Goal: Transaction & Acquisition: Purchase product/service

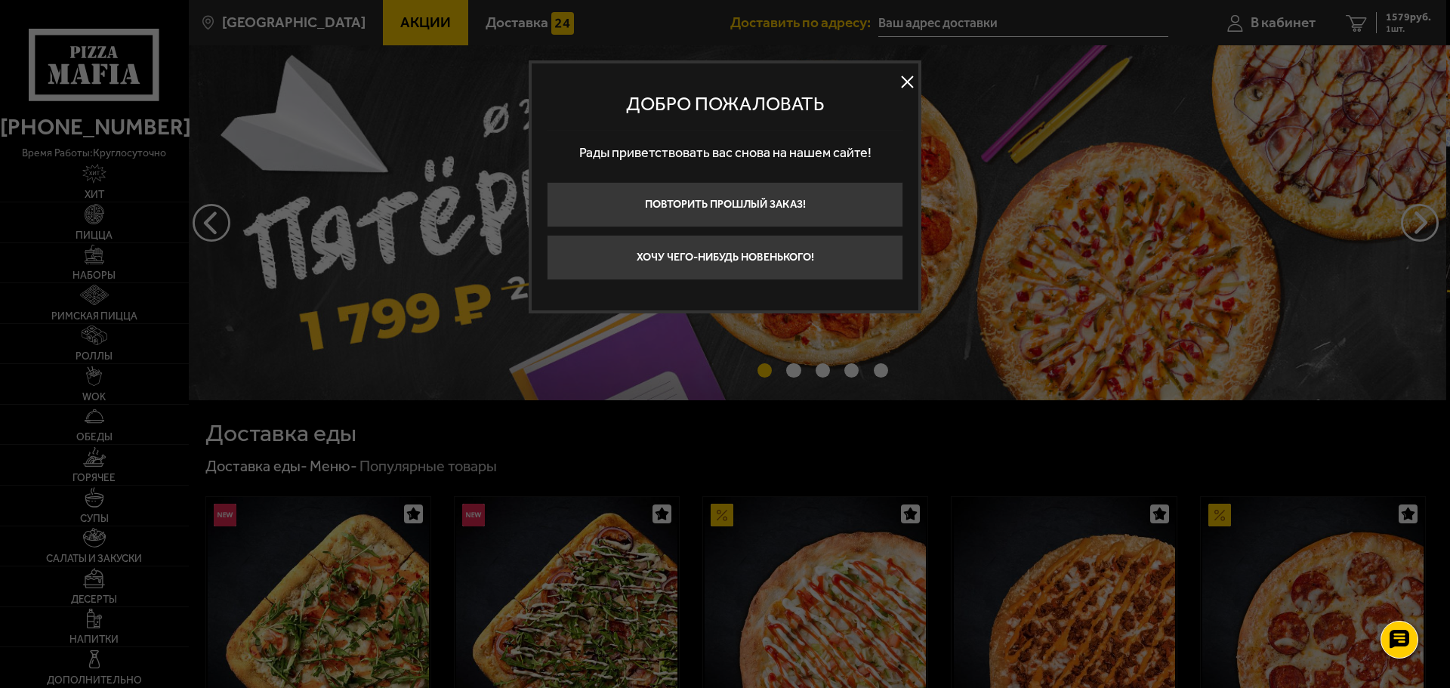
click at [906, 86] on button at bounding box center [906, 82] width 23 height 23
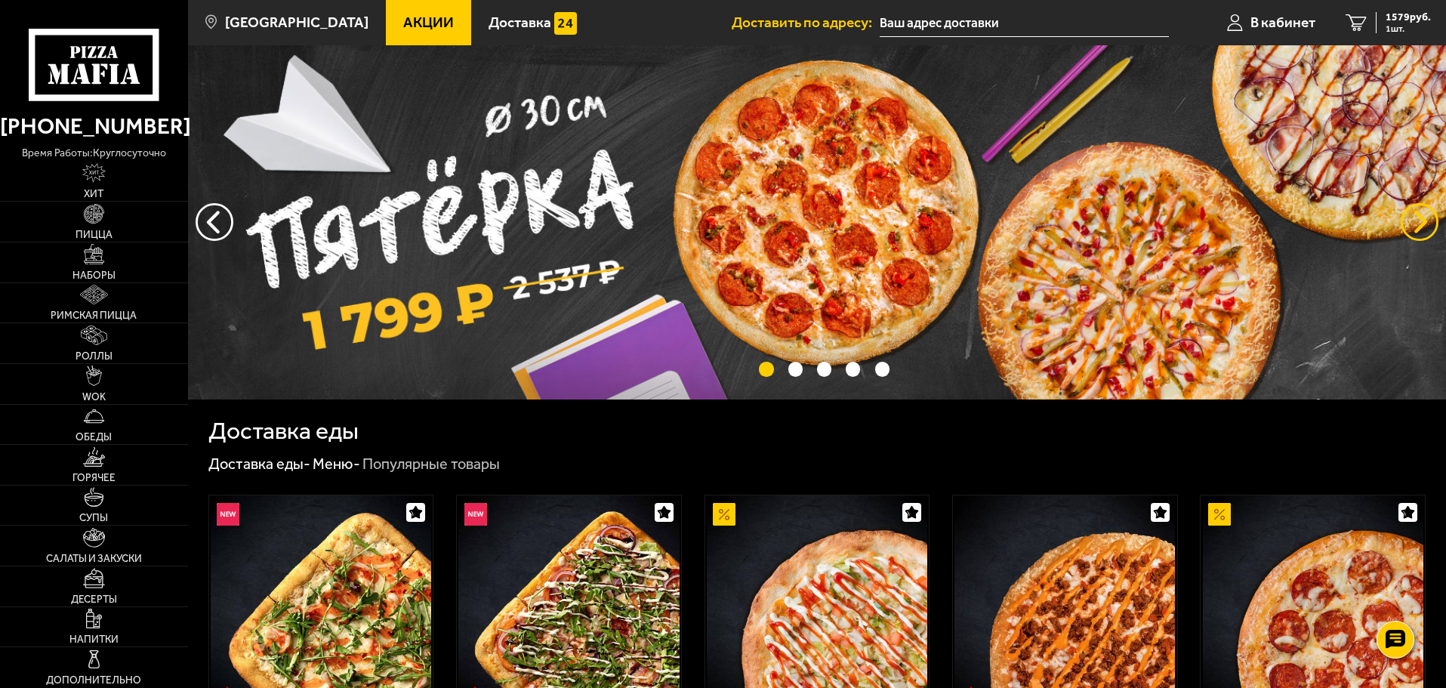
click at [1427, 230] on button "предыдущий" at bounding box center [1419, 222] width 38 height 38
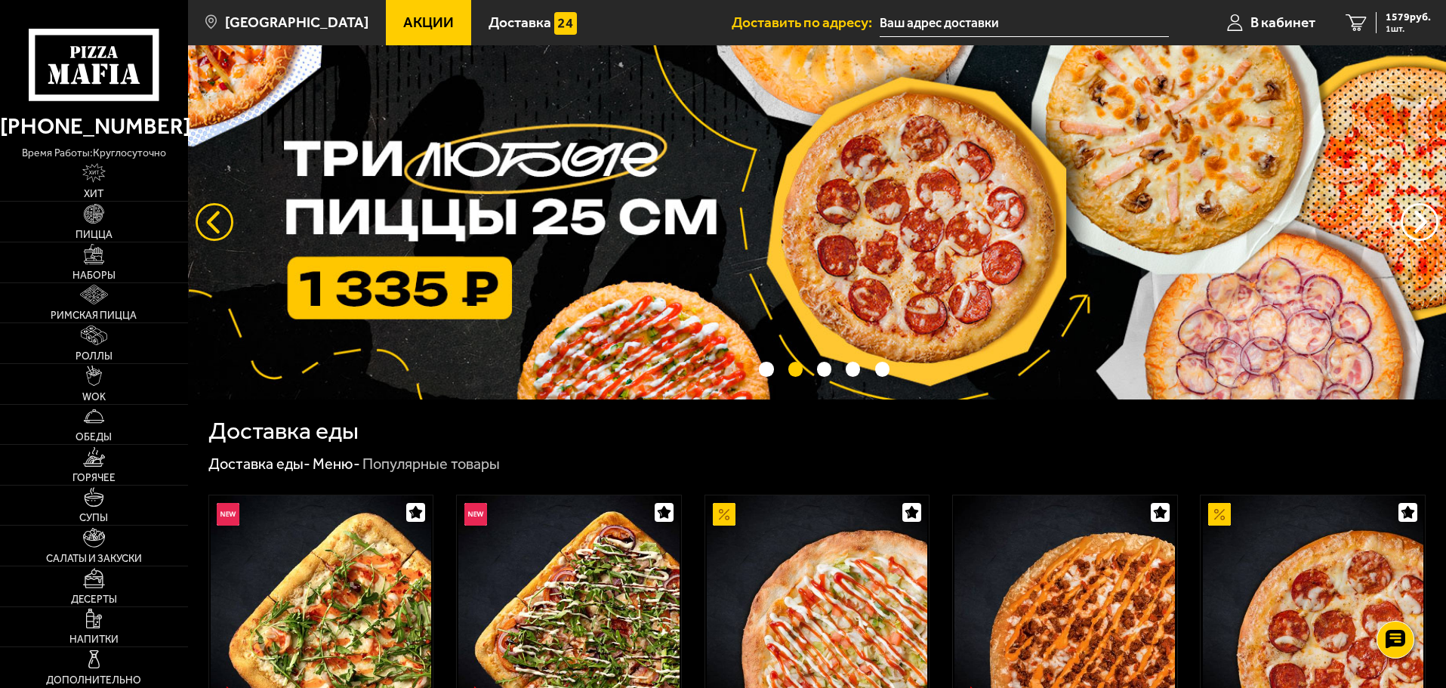
click at [216, 211] on button "следующий" at bounding box center [215, 222] width 38 height 38
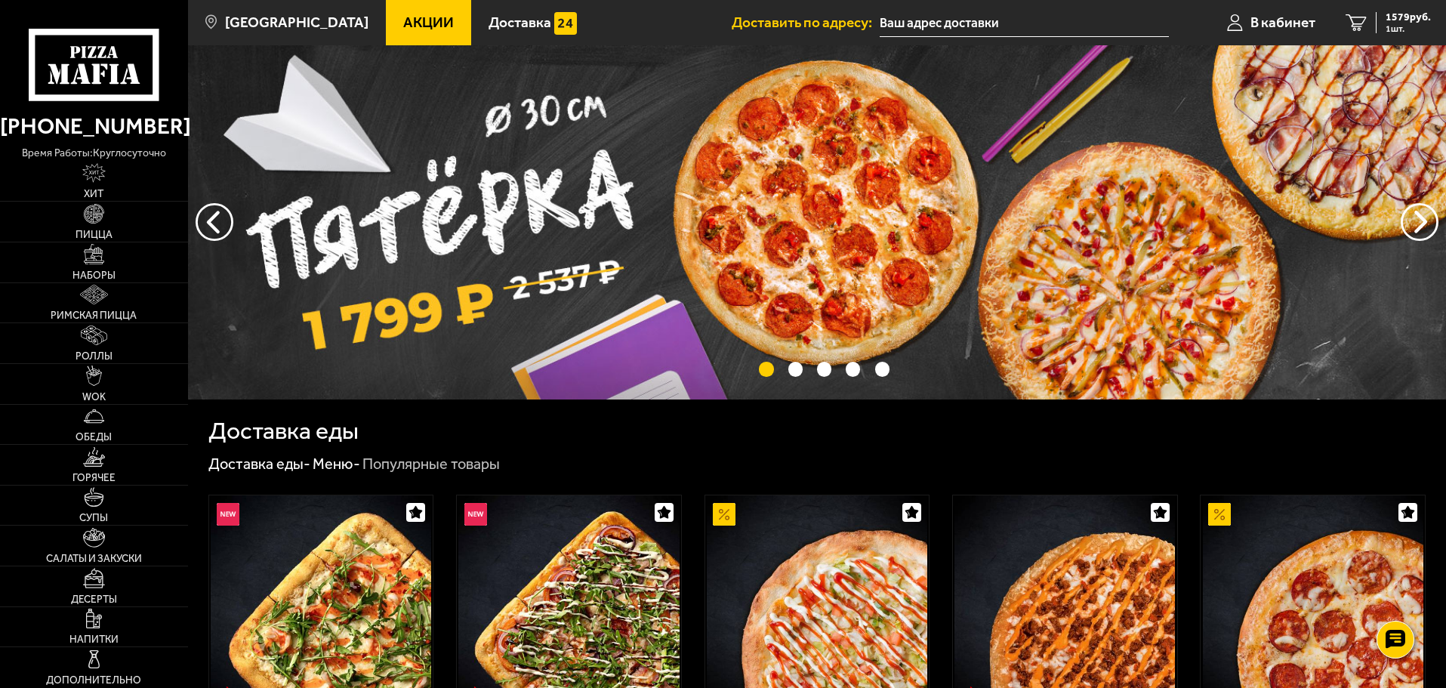
click at [820, 268] on img at bounding box center [817, 222] width 1258 height 354
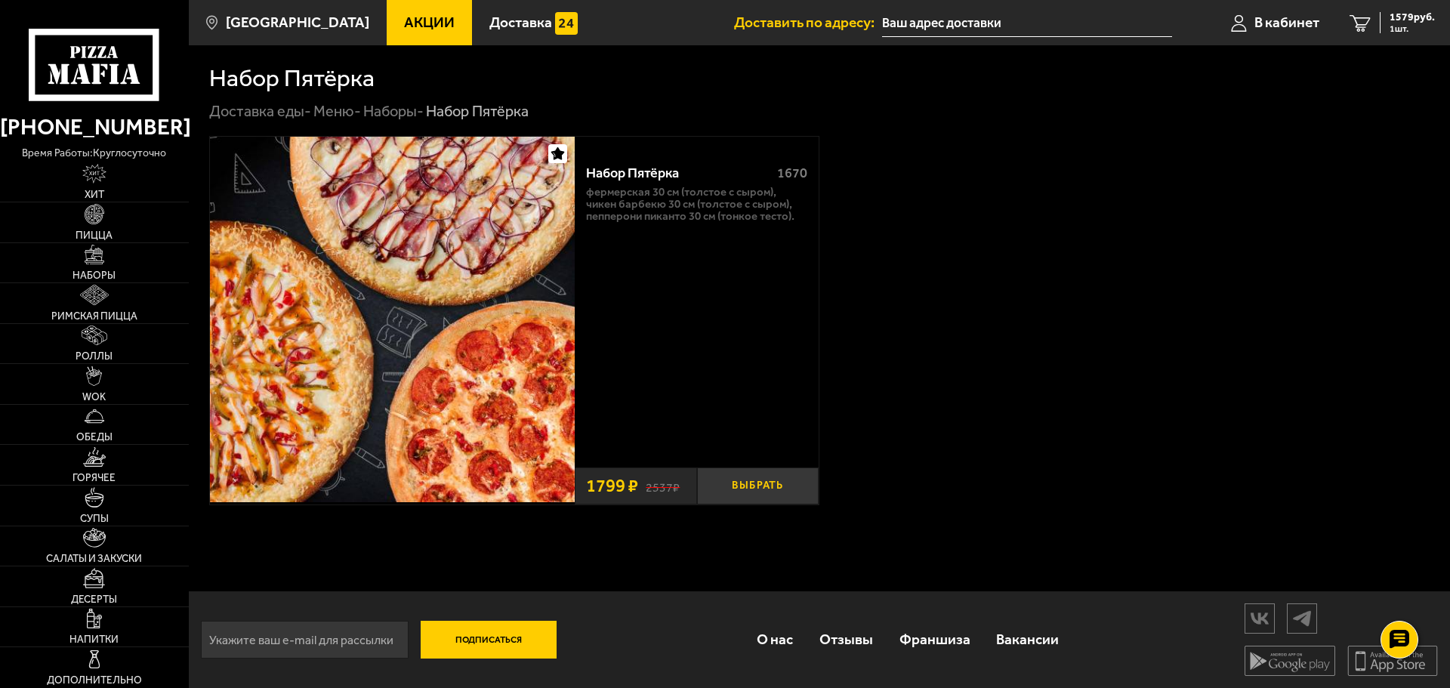
click at [772, 488] on button "Выбрать" at bounding box center [758, 485] width 122 height 37
click at [1373, 33] on link "2 3378 руб. 2 шт." at bounding box center [1392, 22] width 116 height 45
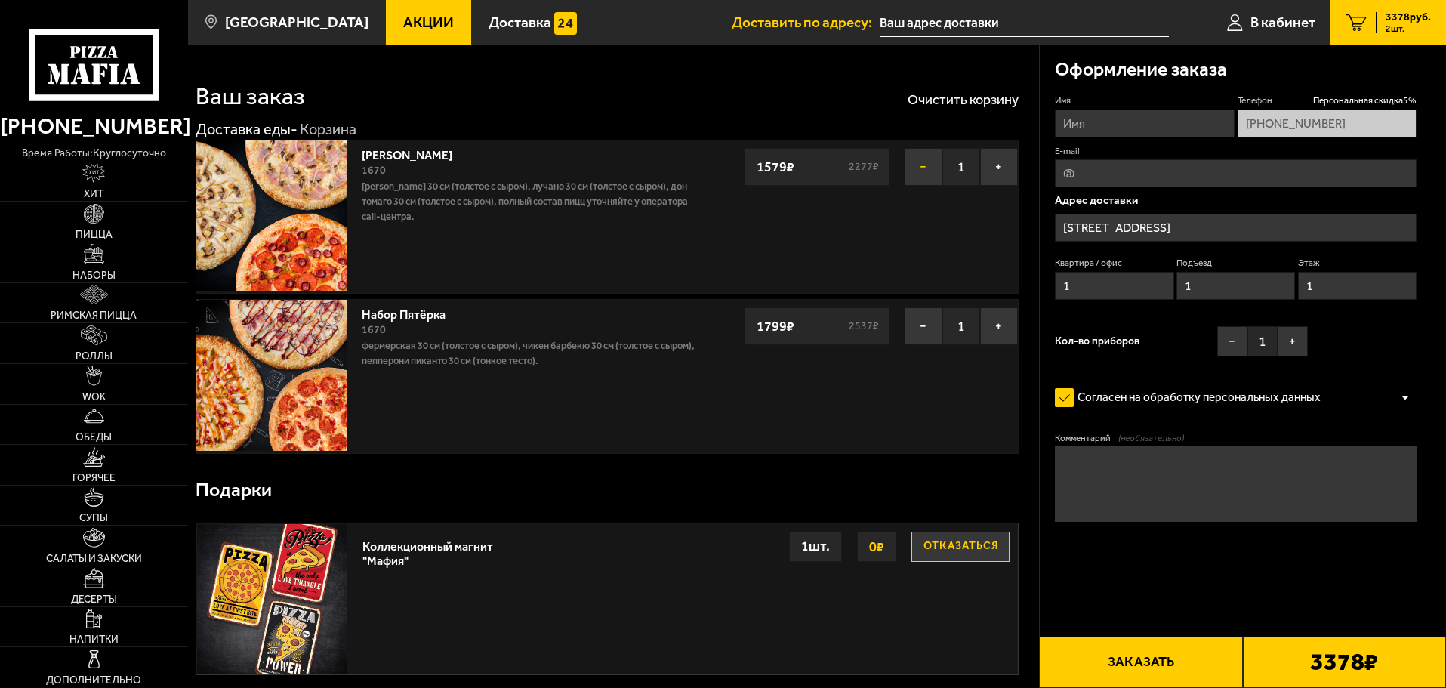
click at [911, 171] on button "−" at bounding box center [923, 167] width 38 height 38
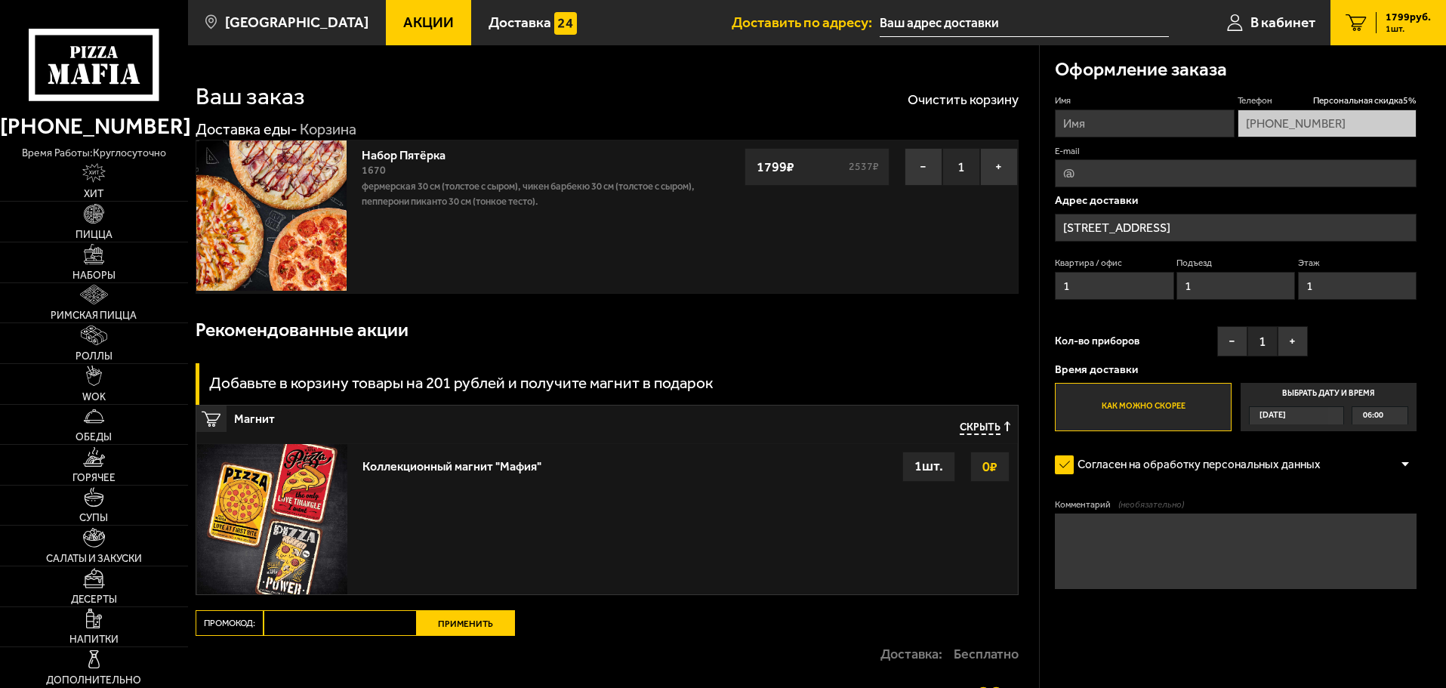
click at [1385, 414] on div "06:00" at bounding box center [1379, 415] width 55 height 17
click at [0, 0] on input "Выбрать дату и время [DATE] 06:00" at bounding box center [0, 0] width 0 height 0
click at [1308, 418] on div "[DATE]" at bounding box center [1288, 415] width 79 height 17
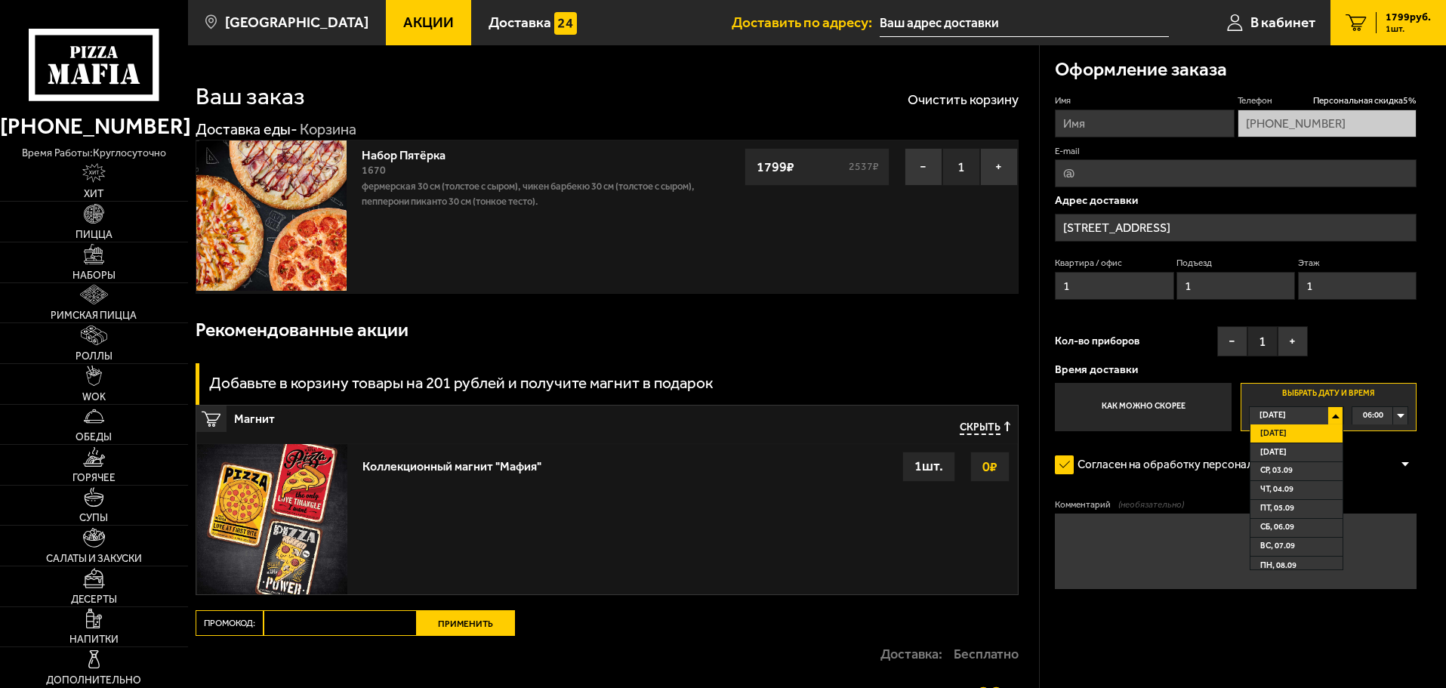
click at [1388, 421] on div "06:00" at bounding box center [1379, 415] width 55 height 17
click at [1286, 459] on span "[DATE]" at bounding box center [1273, 452] width 26 height 17
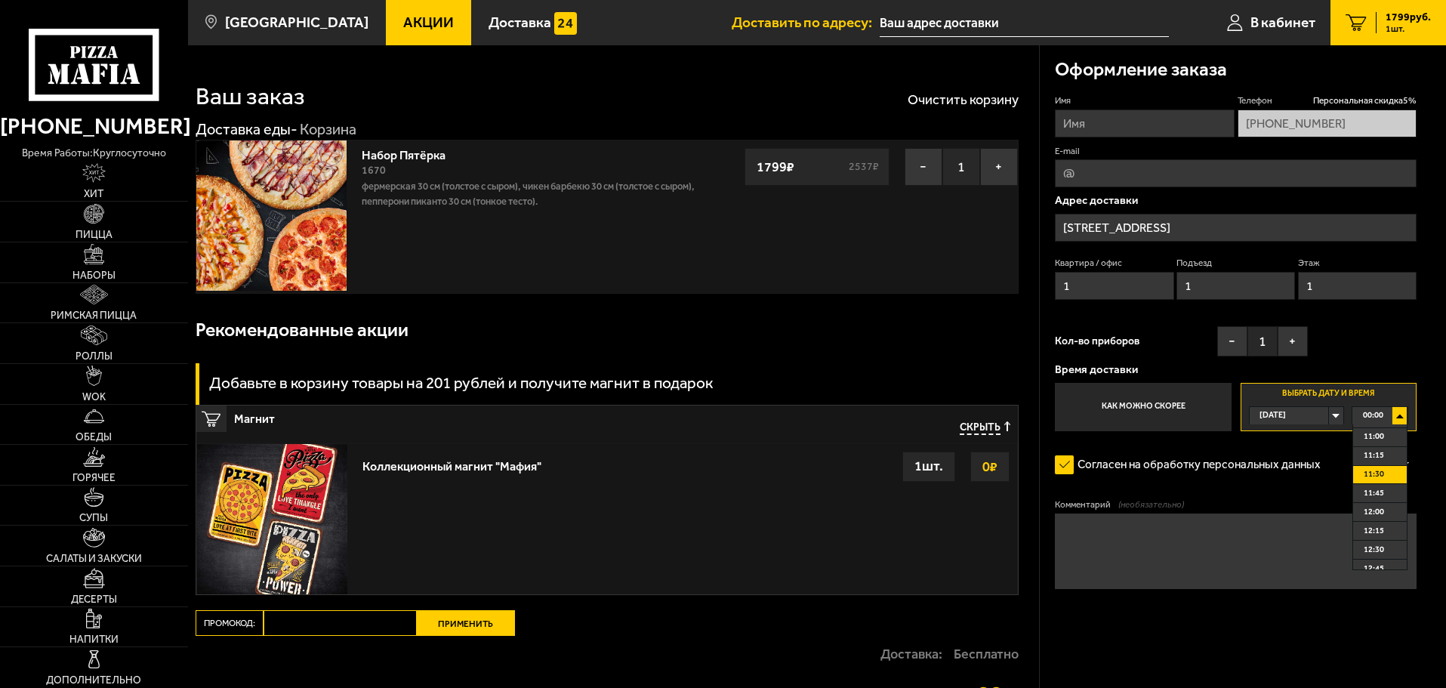
scroll to position [830, 0]
click at [1380, 512] on span "12:00" at bounding box center [1373, 506] width 20 height 17
click at [1231, 566] on textarea "Комментарий (необязательно)" at bounding box center [1236, 550] width 362 height 75
click at [361, 646] on div "Доставка: Бесплатно" at bounding box center [607, 654] width 823 height 36
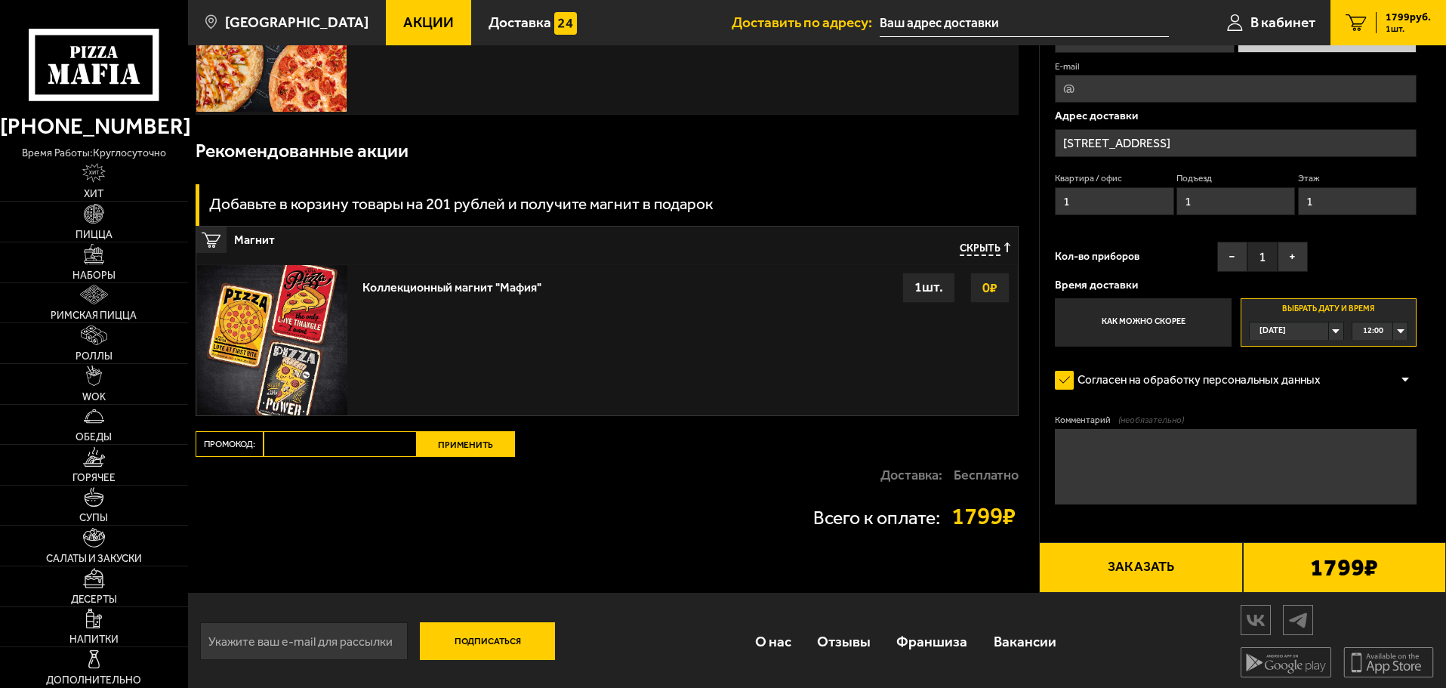
scroll to position [182, 0]
